Goal: Navigation & Orientation: Find specific page/section

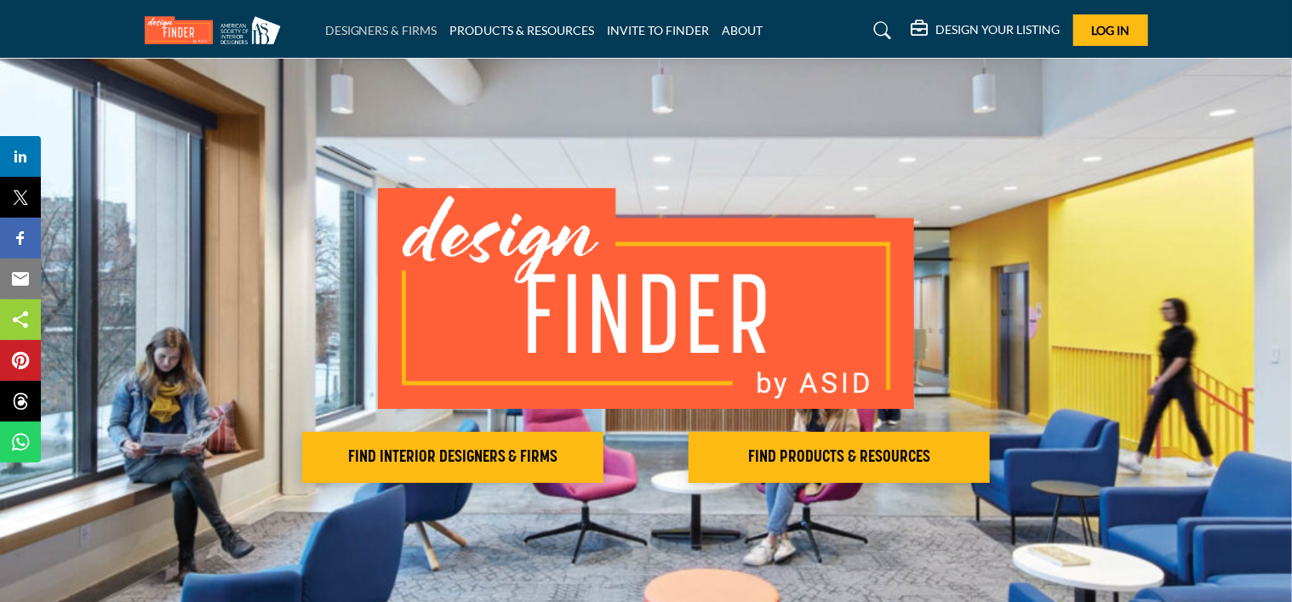
click at [373, 31] on link "DESIGNERS & FIRMS" at bounding box center [381, 30] width 112 height 14
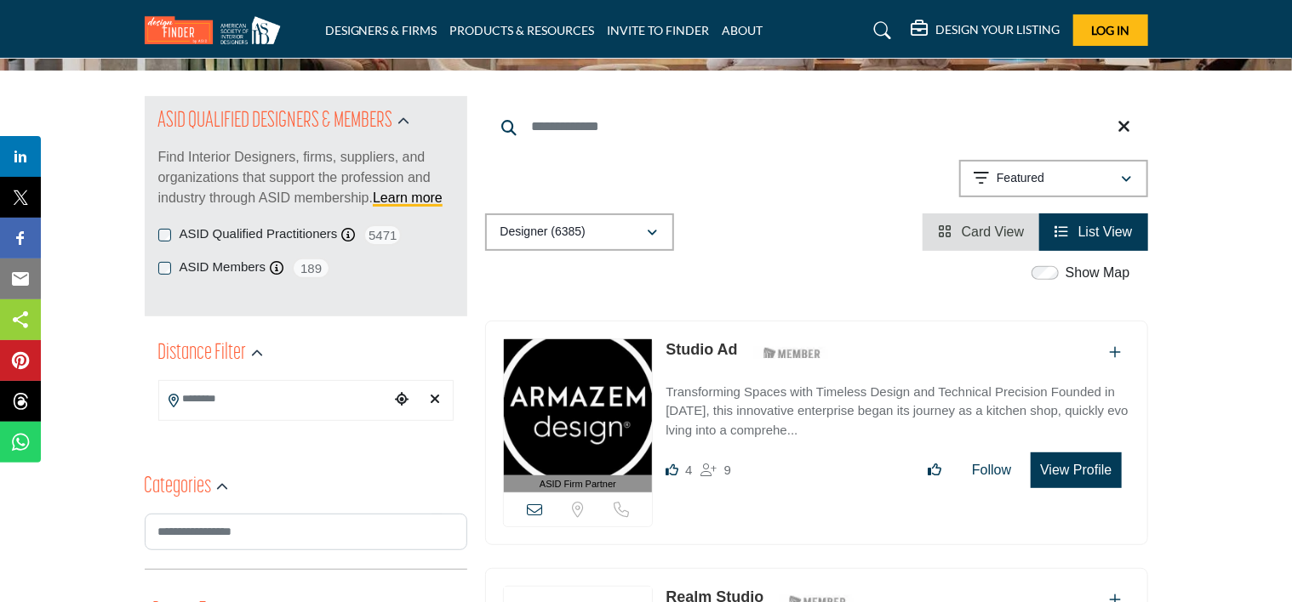
scroll to position [150, 0]
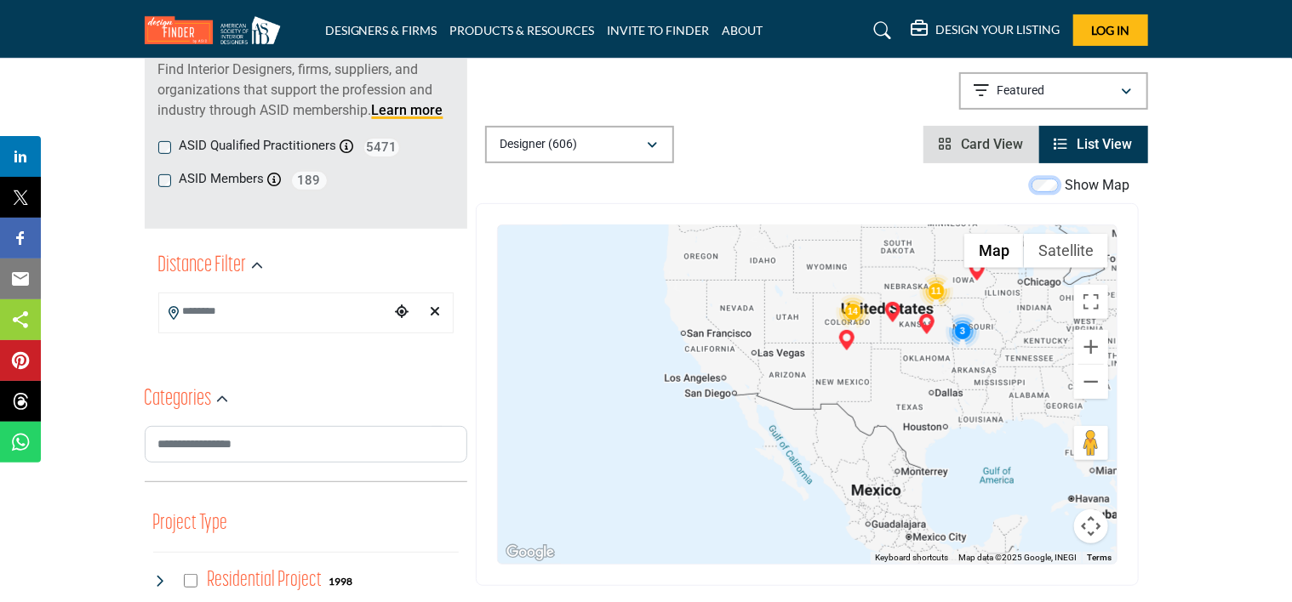
scroll to position [216, 0]
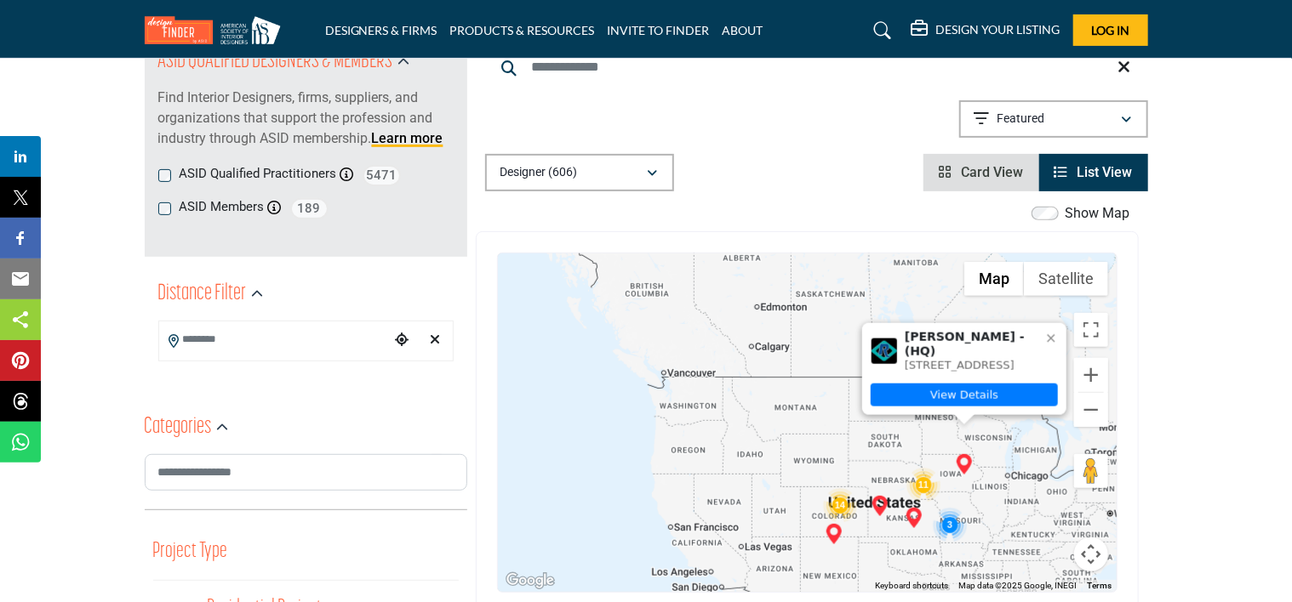
click at [967, 469] on img "Christy Hodnefield (HQ)" at bounding box center [964, 464] width 20 height 20
click at [960, 392] on link "View Details" at bounding box center [963, 395] width 187 height 23
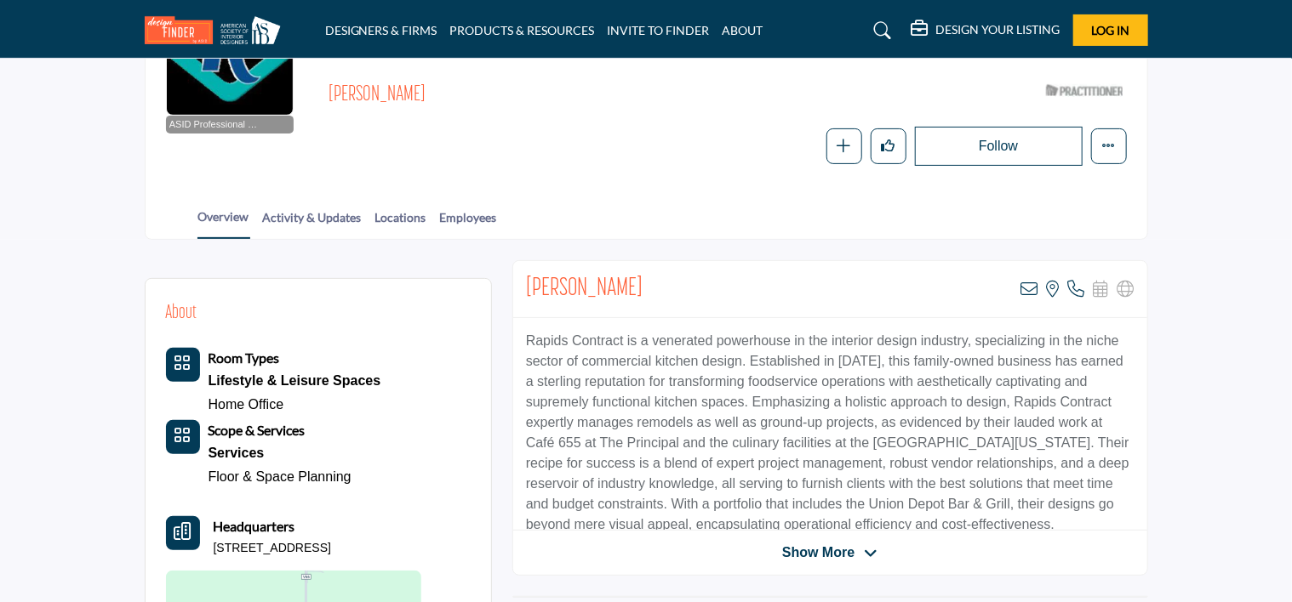
scroll to position [244, 0]
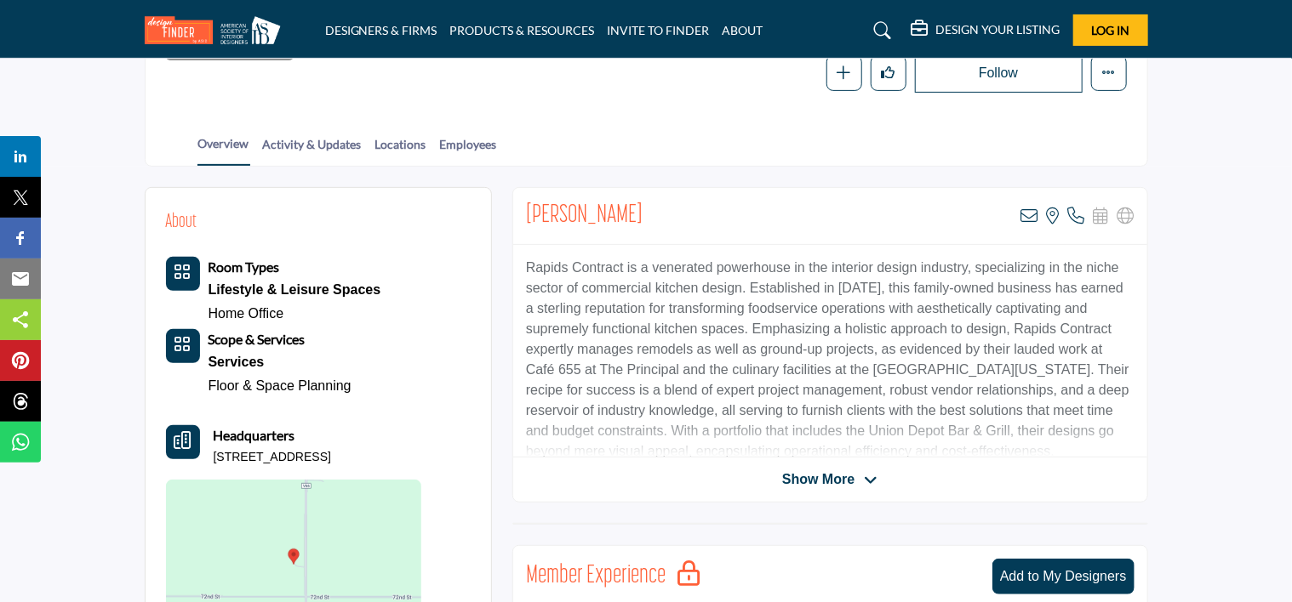
click at [1099, 470] on div "Show More" at bounding box center [830, 480] width 634 height 20
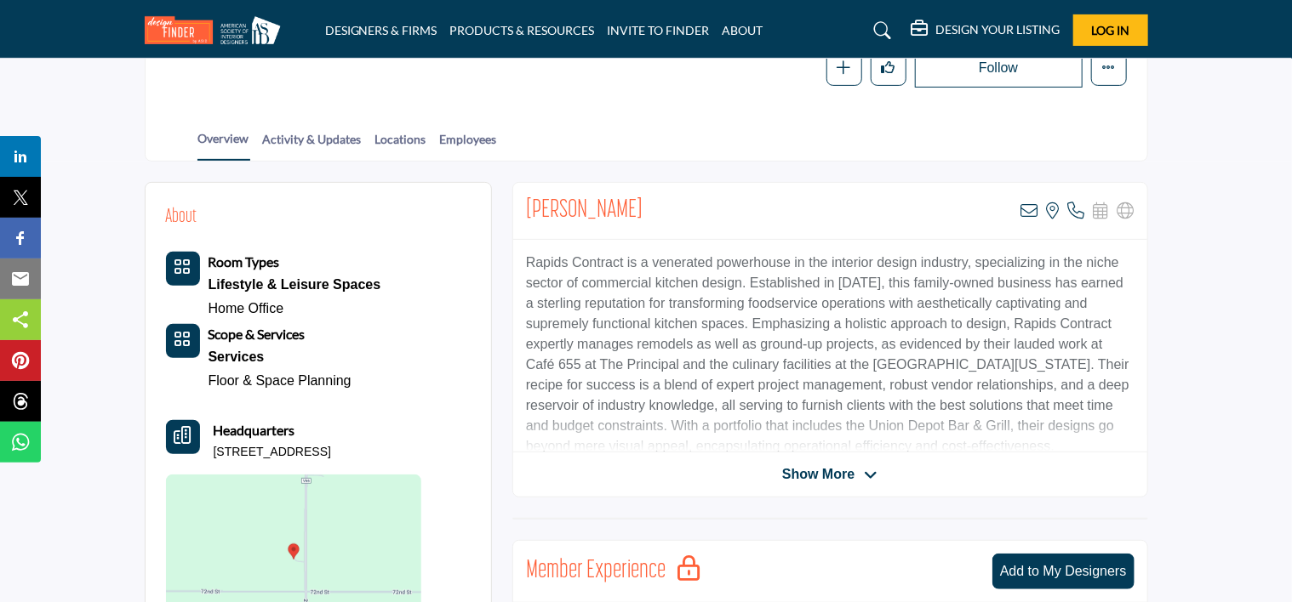
click at [830, 467] on span "Show More" at bounding box center [818, 475] width 72 height 20
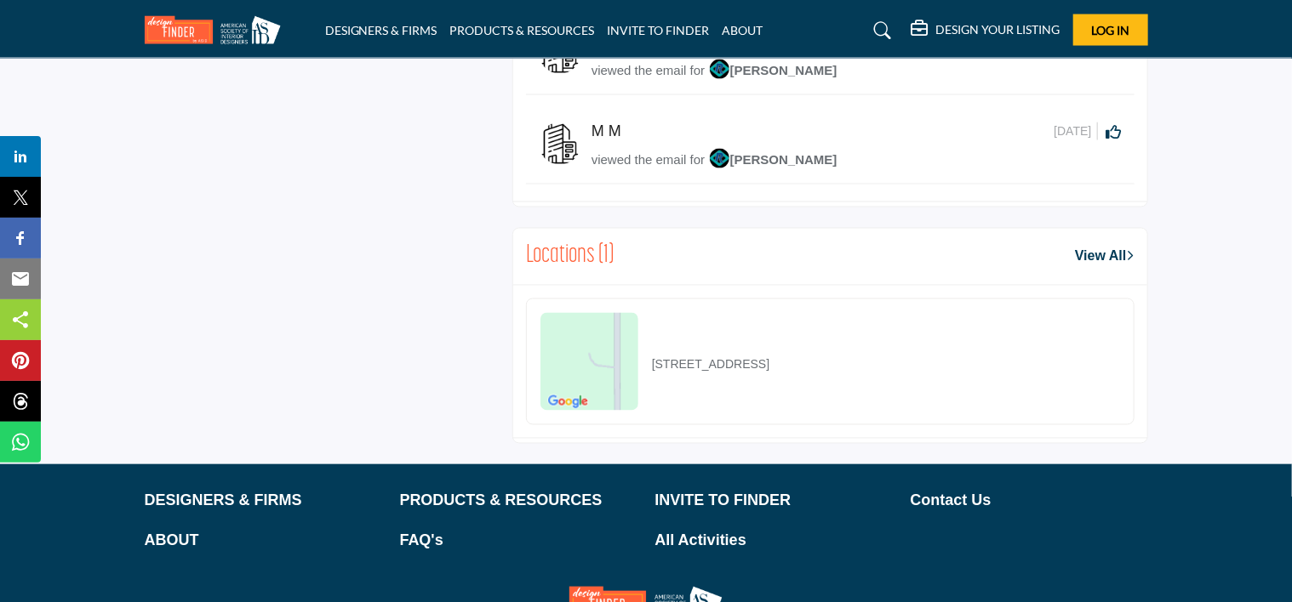
scroll to position [1463, 0]
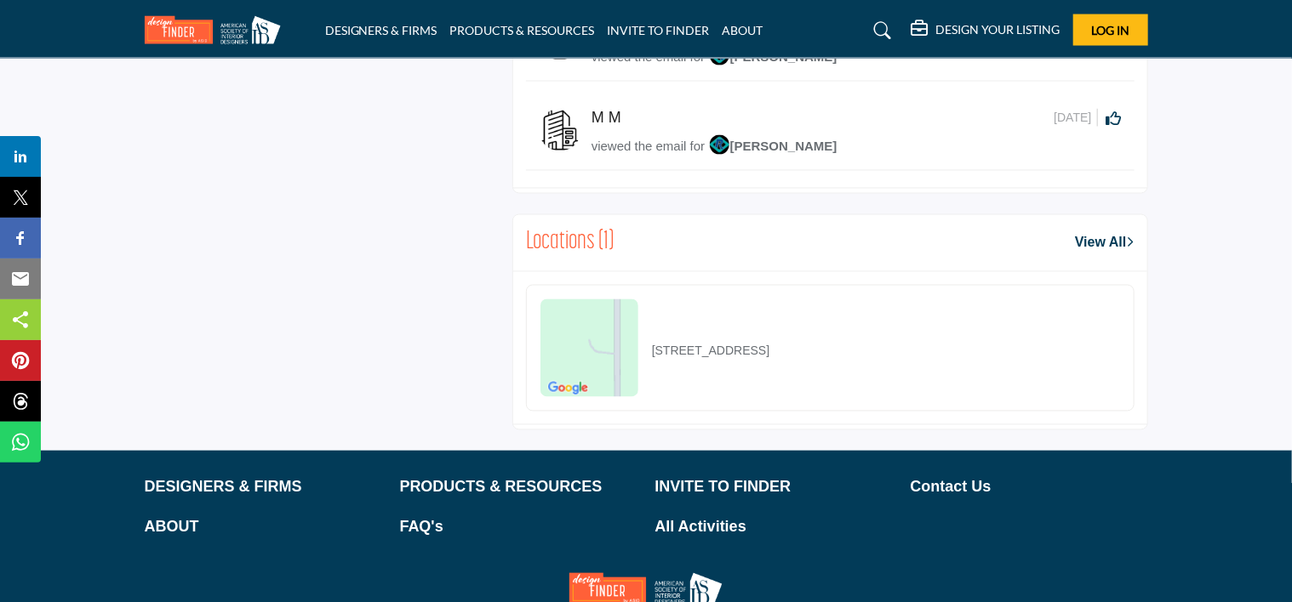
click at [590, 354] on img at bounding box center [589, 348] width 98 height 98
